Goal: Task Accomplishment & Management: Complete application form

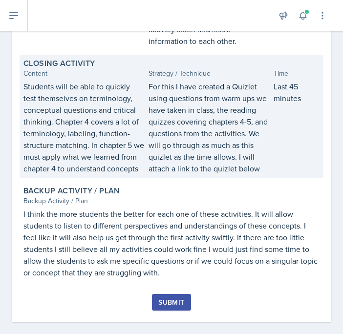
click at [240, 132] on p "For this I have created a Quizlet using questions from warm ups we have taken i…" at bounding box center [208, 128] width 121 height 94
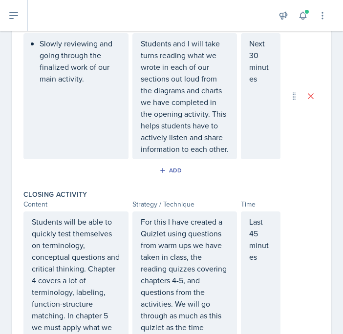
scroll to position [844, 0]
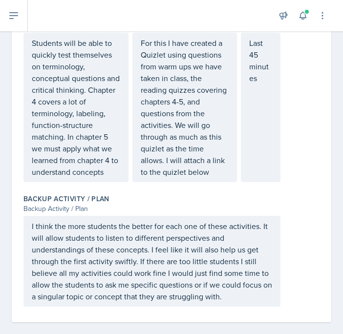
click at [191, 159] on p "For this I have created a Quizlet using questions from warm ups we have taken i…" at bounding box center [185, 107] width 88 height 141
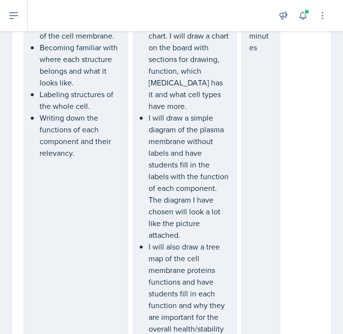
scroll to position [0, 0]
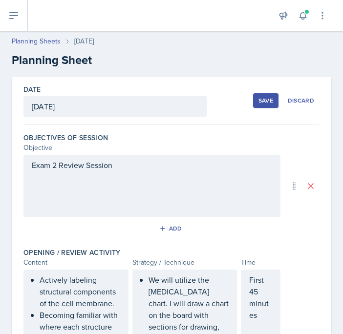
click at [266, 93] on button "Save" at bounding box center [265, 100] width 25 height 15
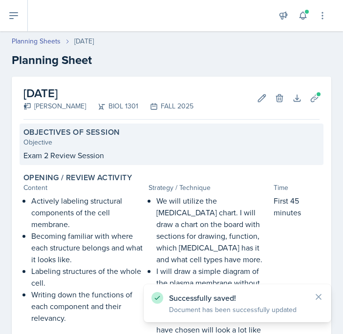
click at [155, 148] on div "Objectives of Session Objective Exam 2 Review Session" at bounding box center [172, 143] width 304 height 41
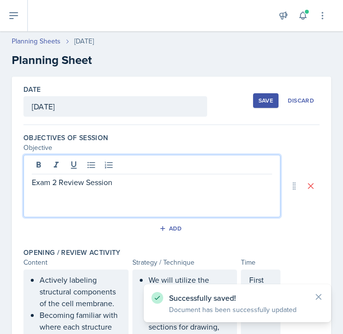
click at [115, 170] on div "Exam 2 Review Session" at bounding box center [151, 186] width 257 height 62
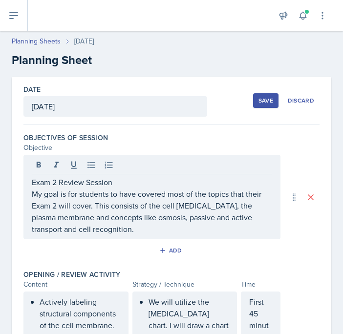
click at [264, 98] on div "Save" at bounding box center [265, 101] width 15 height 8
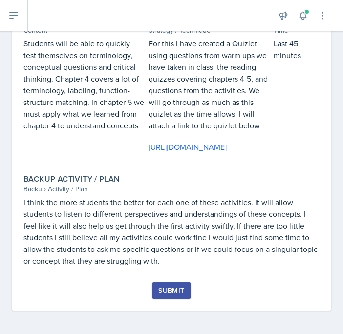
scroll to position [612, 0]
click at [173, 294] on div "Submit" at bounding box center [171, 290] width 26 height 8
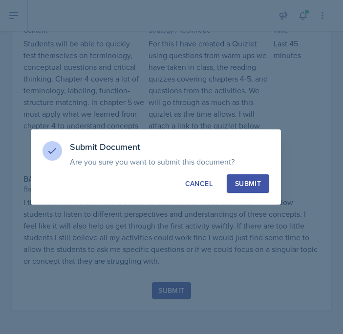
click at [257, 179] on div "Submit" at bounding box center [248, 184] width 26 height 10
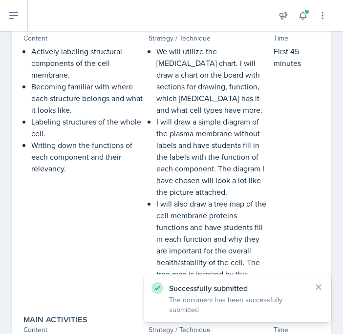
scroll to position [0, 0]
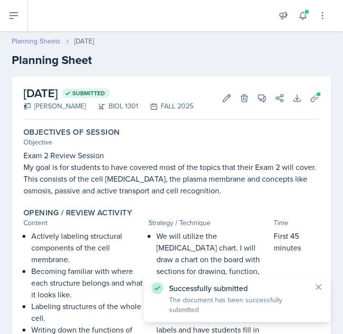
click at [41, 39] on link "Planning Sheets" at bounding box center [36, 41] width 49 height 10
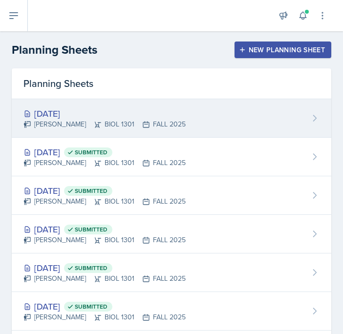
click at [68, 118] on div "[DATE]" at bounding box center [104, 113] width 162 height 13
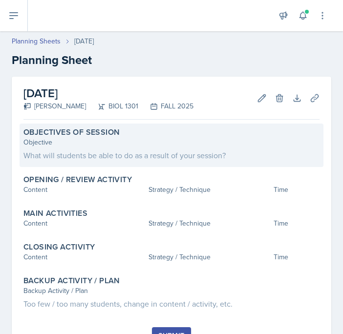
click at [109, 141] on div "Objective" at bounding box center [171, 142] width 296 height 10
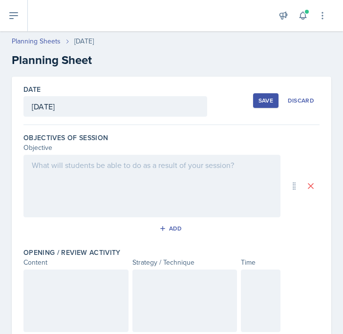
click at [47, 171] on div at bounding box center [151, 186] width 257 height 62
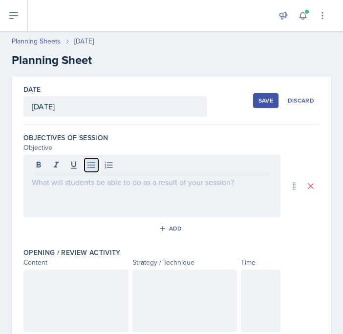
click at [84, 167] on button at bounding box center [91, 165] width 14 height 14
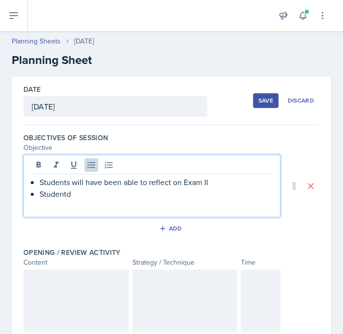
click at [207, 188] on p "Studentd" at bounding box center [156, 194] width 232 height 12
click at [210, 185] on p "Students will have been able to reflect on Exam II" at bounding box center [156, 182] width 232 height 12
click at [196, 194] on p "Studentd" at bounding box center [156, 194] width 232 height 12
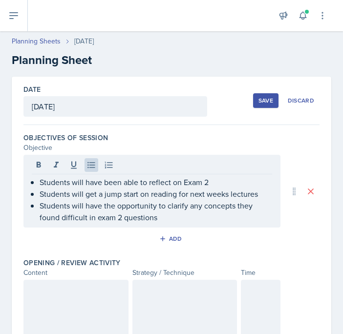
drag, startPoint x: 30, startPoint y: 195, endPoint x: 253, endPoint y: 198, distance: 223.0
click at [254, 198] on div "Students will have been able to reflect on Exam 2 Students will get a jump star…" at bounding box center [151, 191] width 257 height 73
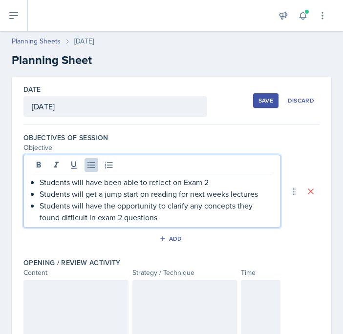
click at [253, 198] on p "Students will get a jump start on reading for next weeks lectures" at bounding box center [156, 194] width 232 height 12
click at [253, 197] on p "Students will get a jump start on reading for next weeks lectures" at bounding box center [156, 194] width 232 height 12
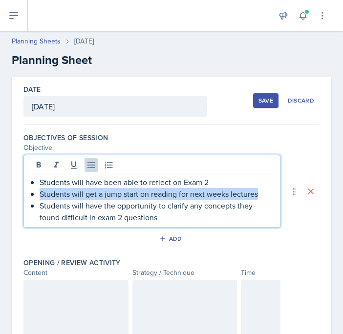
click at [253, 197] on p "Students will get a jump start on reading for next weeks lectures" at bounding box center [156, 194] width 232 height 12
copy p "Students will get a jump start on reading for next weeks lectures"
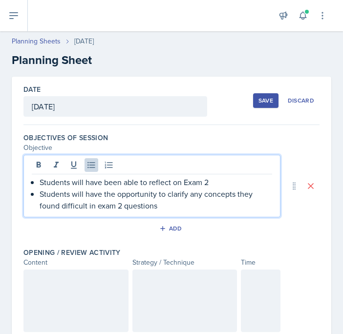
click at [233, 210] on p "Students will have the opportunity to clarify any concepts they found difficult…" at bounding box center [156, 199] width 232 height 23
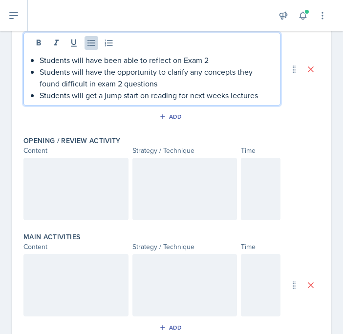
click at [80, 183] on div at bounding box center [75, 189] width 105 height 62
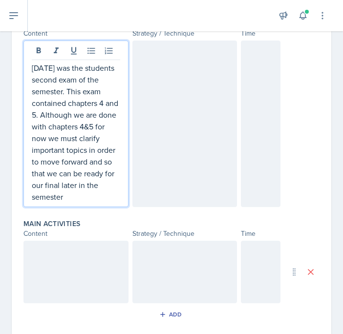
scroll to position [225, 0]
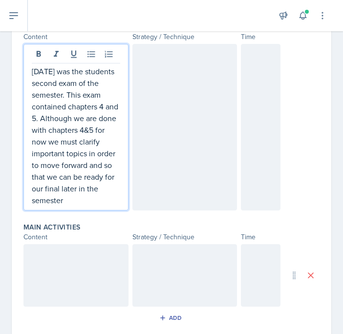
click at [177, 85] on div at bounding box center [184, 127] width 105 height 166
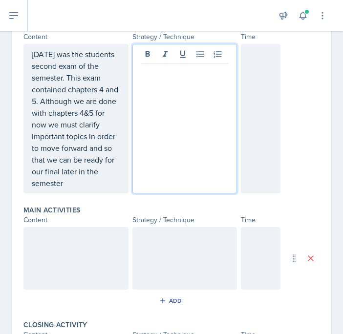
scroll to position [243, 0]
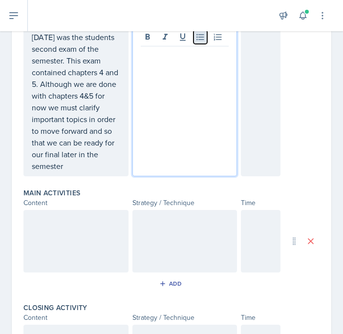
click at [197, 41] on icon at bounding box center [200, 37] width 10 height 10
click at [260, 61] on div at bounding box center [261, 101] width 40 height 149
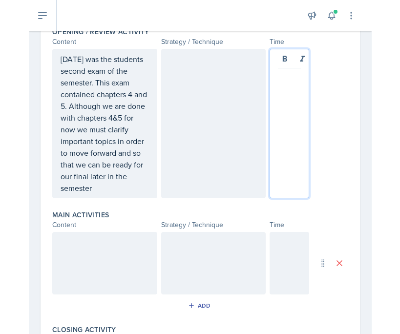
scroll to position [217, 0]
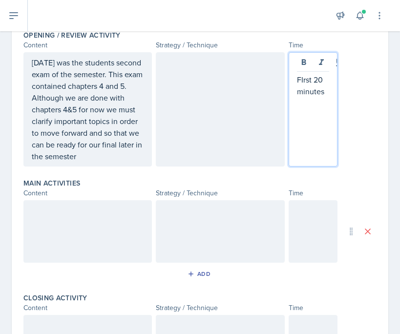
click at [302, 79] on p "FIrst 20 minutes" at bounding box center [313, 85] width 33 height 23
click at [252, 81] on div at bounding box center [220, 109] width 128 height 114
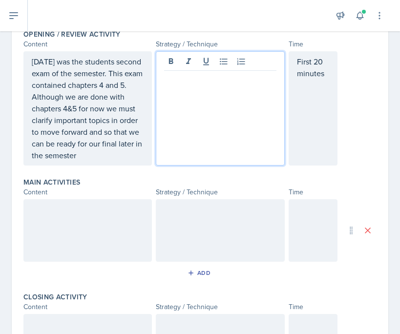
scroll to position [215, 0]
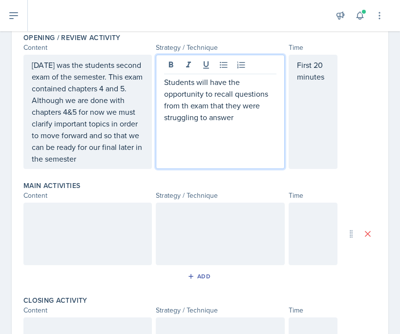
click at [185, 106] on p "Students will have the opportunity to recall questions from th exam that they w…" at bounding box center [220, 99] width 112 height 47
click at [240, 116] on p "Students will have the opportunity to recall questions from the exam that they …" at bounding box center [220, 99] width 112 height 47
click at [245, 120] on p "Students will have the opportunity to recall questions from the exam that they …" at bounding box center [220, 105] width 112 height 59
click at [258, 130] on p "Students will have the opportunity to recall questions from the exam that they …" at bounding box center [220, 105] width 112 height 59
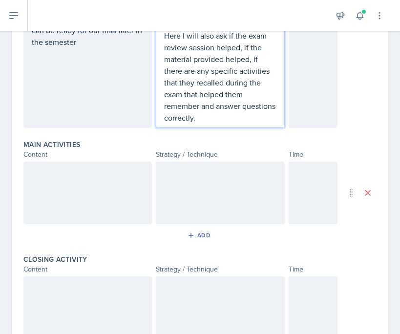
scroll to position [341, 0]
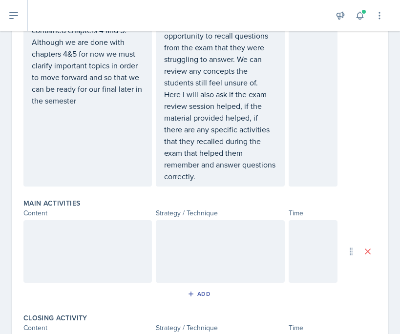
click at [306, 236] on div at bounding box center [312, 251] width 49 height 62
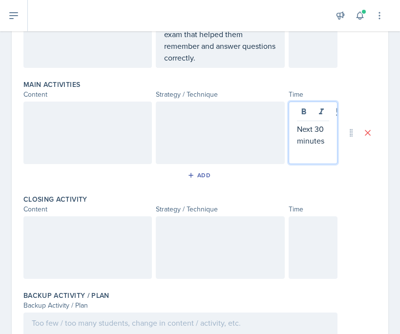
click at [298, 252] on div at bounding box center [312, 247] width 49 height 62
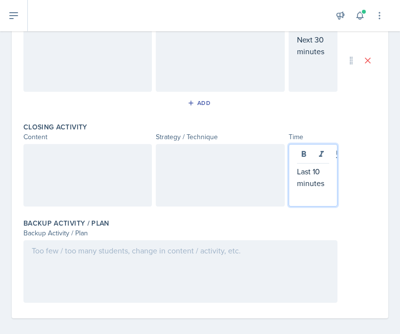
click at [116, 173] on div at bounding box center [87, 175] width 128 height 62
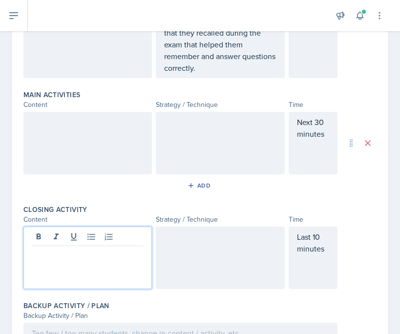
scroll to position [392, 0]
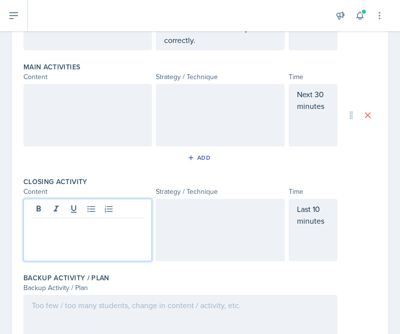
click at [104, 117] on div at bounding box center [87, 115] width 128 height 62
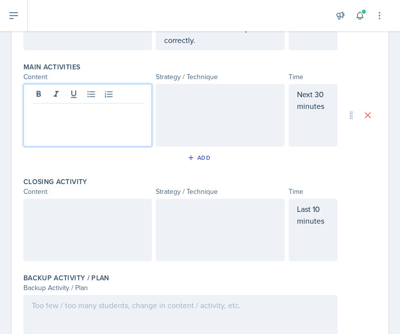
scroll to position [409, 0]
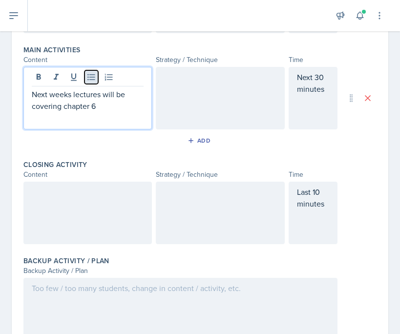
click at [92, 80] on icon at bounding box center [91, 77] width 10 height 10
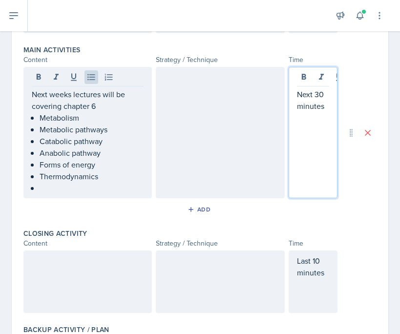
click at [325, 82] on div "Next 30 minutes" at bounding box center [312, 132] width 49 height 131
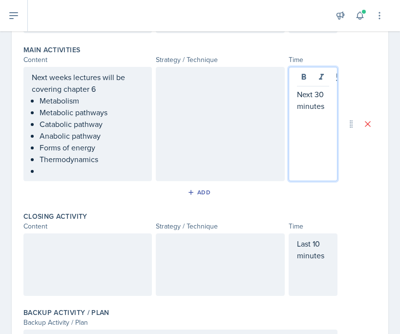
click at [323, 98] on p "Next 30 minutes" at bounding box center [313, 99] width 33 height 23
click at [318, 245] on div "Last 10 minutes" at bounding box center [312, 264] width 49 height 62
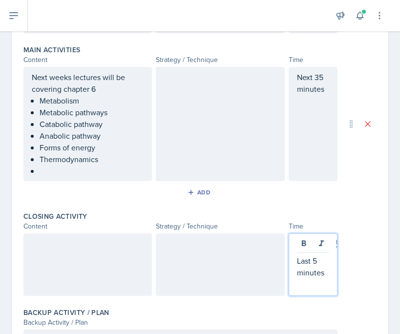
click at [82, 169] on p at bounding box center [92, 171] width 104 height 12
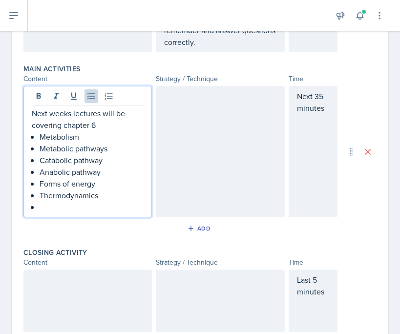
scroll to position [398, 0]
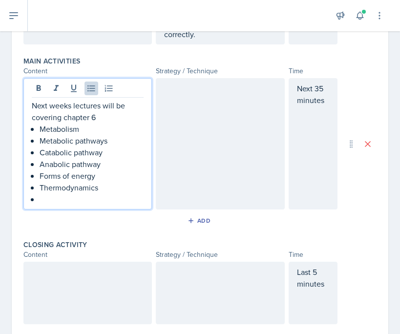
click at [76, 200] on p at bounding box center [92, 199] width 104 height 12
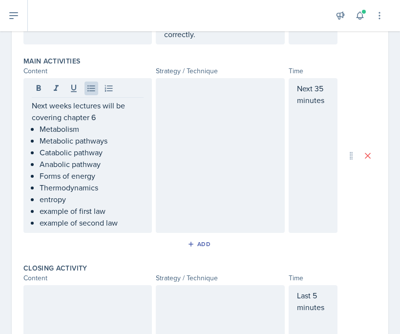
click at [195, 107] on div at bounding box center [220, 155] width 128 height 155
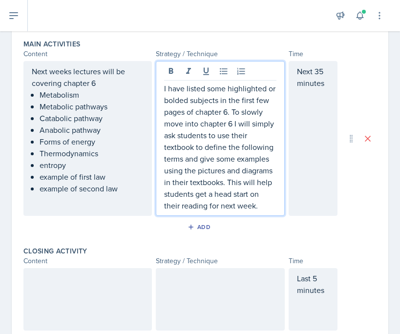
scroll to position [423, 0]
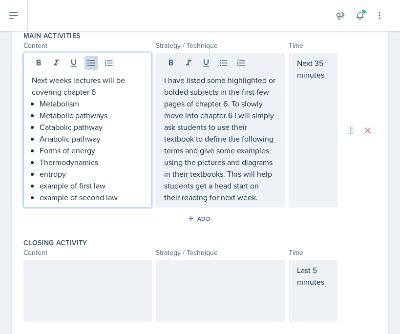
click at [102, 120] on ul "Metabolism Metabolic pathways Catabolic pathway Anabolic pathway Forms of energ…" at bounding box center [92, 150] width 104 height 105
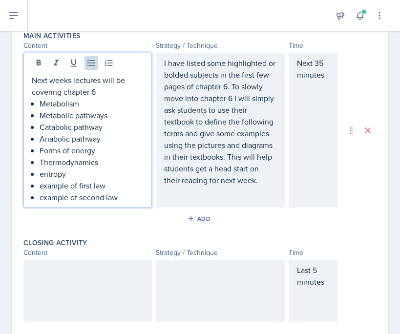
click at [104, 131] on p "Catabolic pathway" at bounding box center [92, 127] width 104 height 12
click at [121, 196] on p "example of second law" at bounding box center [92, 197] width 104 height 12
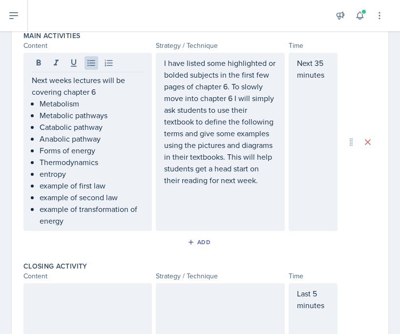
click at [238, 189] on div "I have listed some highlighted or bolded subjects in the first few pages of cha…" at bounding box center [220, 142] width 128 height 178
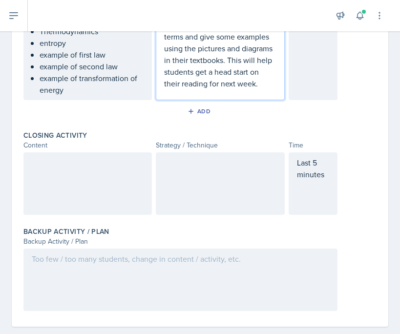
scroll to position [553, 0]
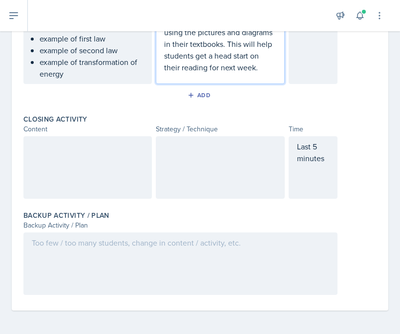
click at [75, 164] on div at bounding box center [87, 167] width 128 height 62
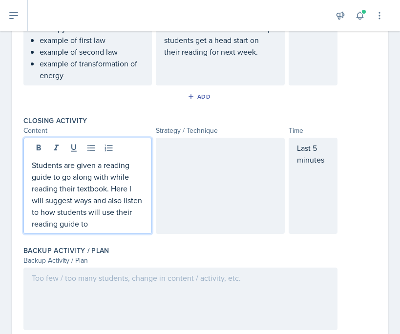
scroll to position [552, 0]
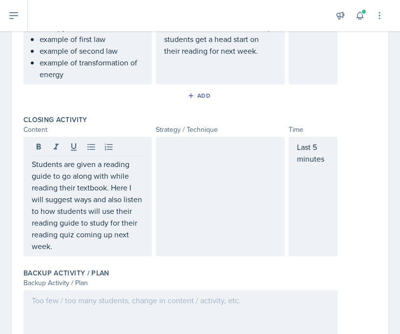
click at [239, 177] on div at bounding box center [220, 197] width 128 height 120
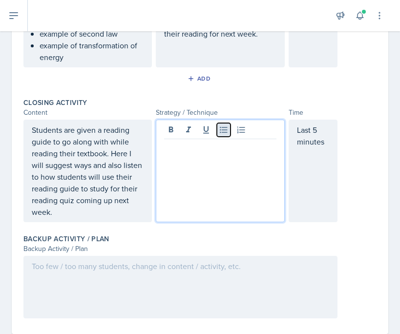
click at [225, 133] on icon at bounding box center [224, 130] width 10 height 10
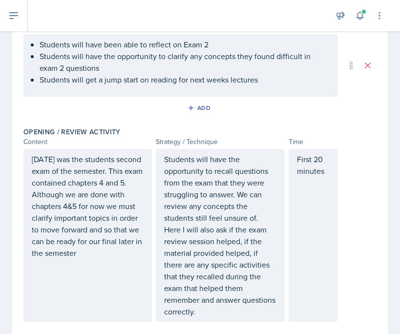
scroll to position [0, 0]
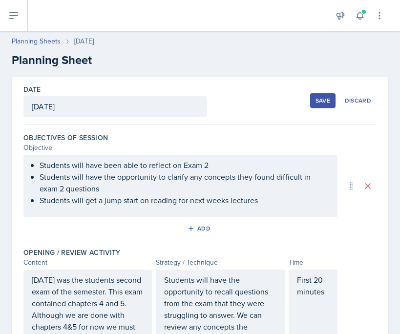
click at [320, 95] on button "Save" at bounding box center [322, 100] width 25 height 15
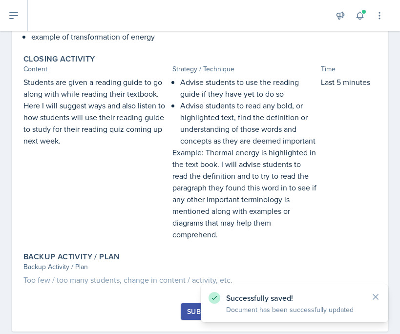
scroll to position [488, 0]
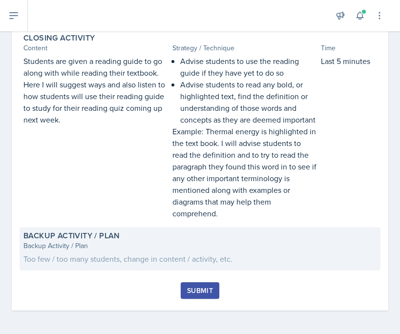
click at [143, 260] on div "Too few / too many students, change in content / activity, etc." at bounding box center [199, 259] width 353 height 12
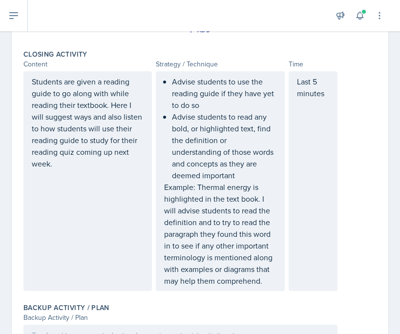
scroll to position [710, 0]
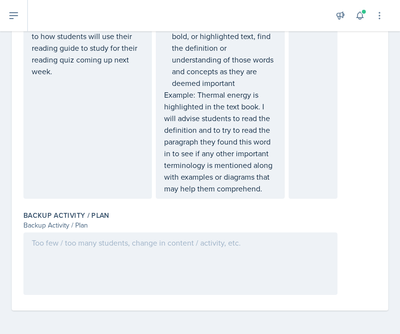
click at [100, 258] on div at bounding box center [180, 263] width 314 height 62
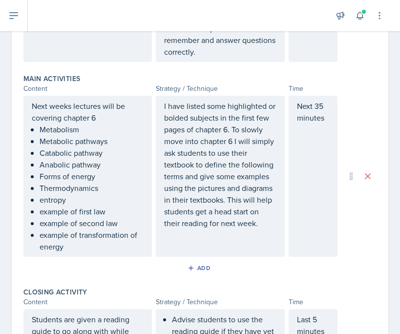
scroll to position [0, 0]
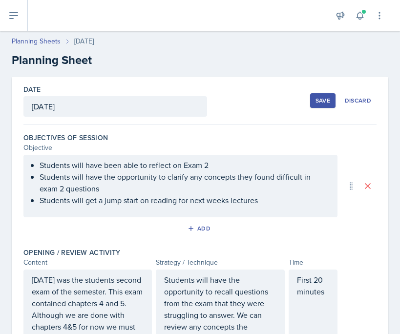
click at [314, 102] on button "Save" at bounding box center [322, 100] width 25 height 15
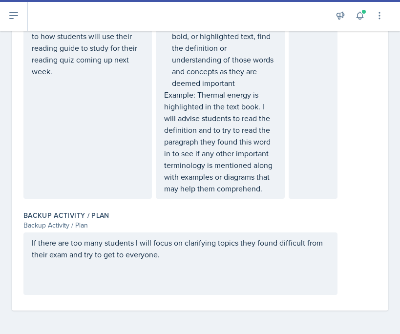
scroll to position [498, 0]
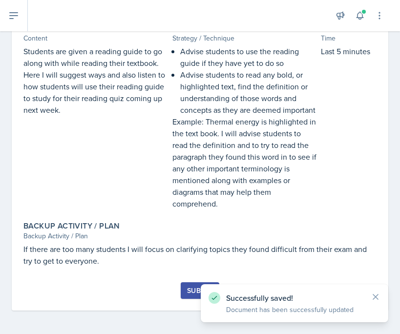
click at [190, 286] on div "Submit" at bounding box center [200, 290] width 26 height 8
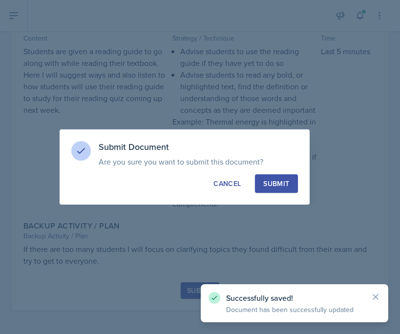
click at [266, 179] on div "Submit" at bounding box center [276, 184] width 26 height 10
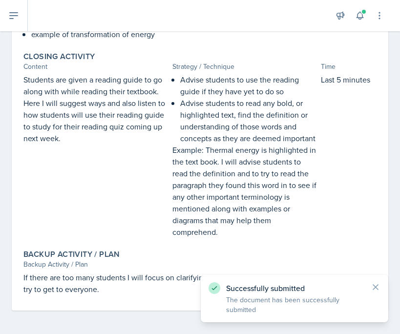
scroll to position [0, 0]
